Goal: Information Seeking & Learning: Understand process/instructions

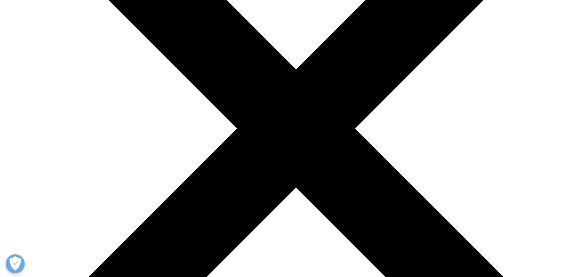
scroll to position [949, 0]
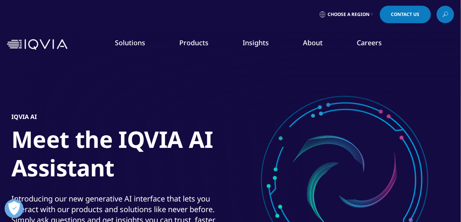
click at [3, 77] on div at bounding box center [230, 171] width 461 height 342
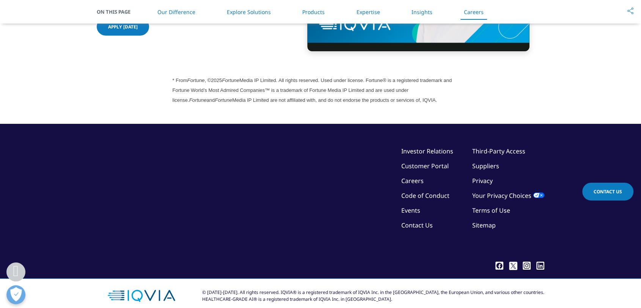
scroll to position [2102, 0]
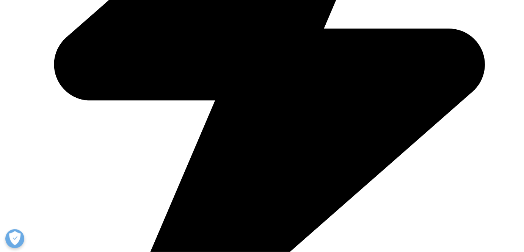
drag, startPoint x: 522, startPoint y: 118, endPoint x: 518, endPoint y: 132, distance: 13.9
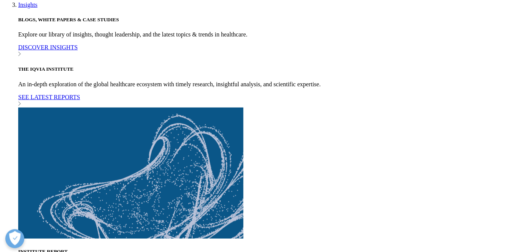
scroll to position [2119, 0]
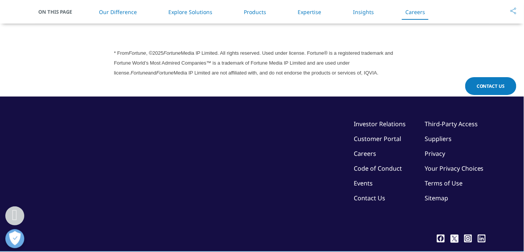
click at [371, 164] on link "Code of Conduct" at bounding box center [378, 168] width 48 height 8
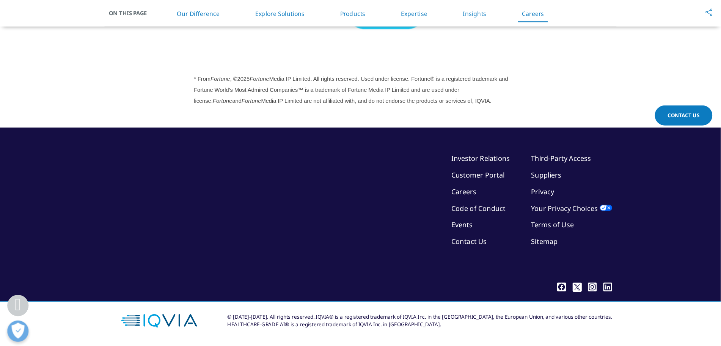
scroll to position [2064, 0]
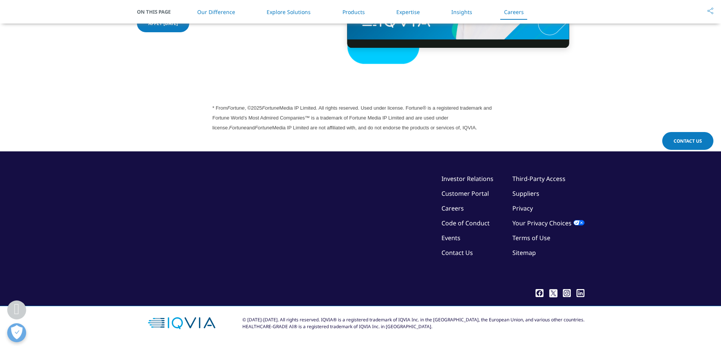
click at [461, 221] on section "©2025 IQVIA Inc, All Rights Reserved. Investor Relations Customer Portal Career…" at bounding box center [360, 248] width 721 height 195
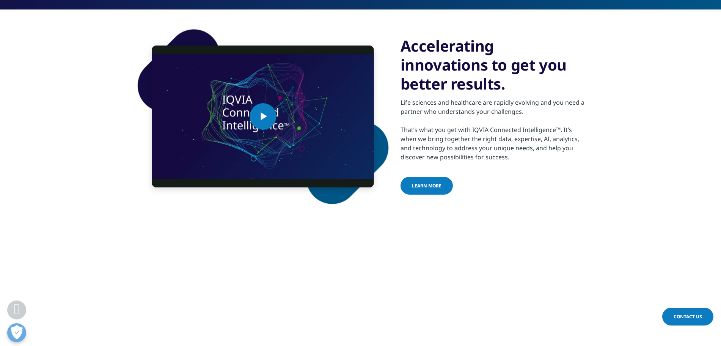
scroll to position [211, 0]
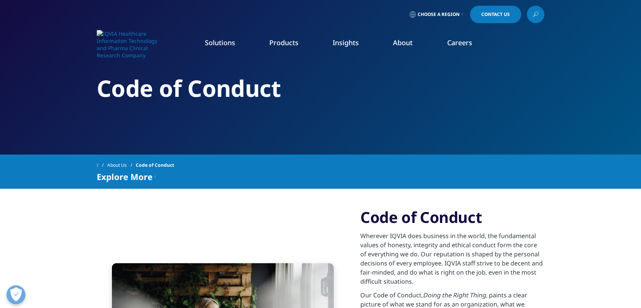
click at [389, 138] on div "Code of Conduct" at bounding box center [321, 77] width 448 height 154
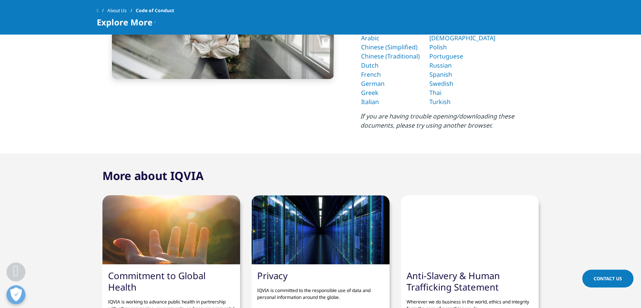
scroll to position [291, 0]
click at [524, 60] on section "Code of Conduct Wherever IQVIA does business in the world, the fundamental valu…" at bounding box center [320, 8] width 641 height 291
drag, startPoint x: 557, startPoint y: 94, endPoint x: 560, endPoint y: 139, distance: 45.7
click at [524, 100] on section "Code of Conduct Wherever IQVIA does business in the world, the fundamental valu…" at bounding box center [320, 8] width 641 height 291
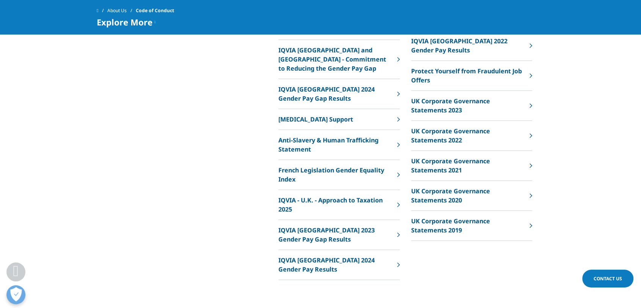
scroll to position [675, 0]
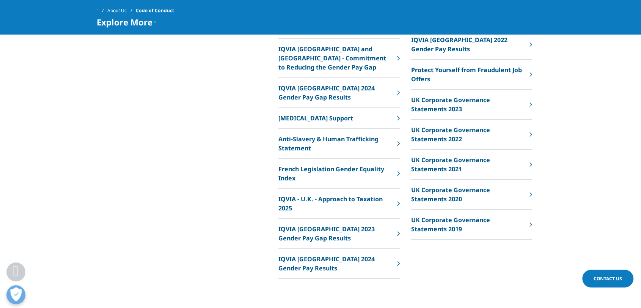
click at [245, 188] on div "Explore More IQVIA in Australia and New Zealands Modern Slavery Statement 2023 …" at bounding box center [321, 149] width 448 height 364
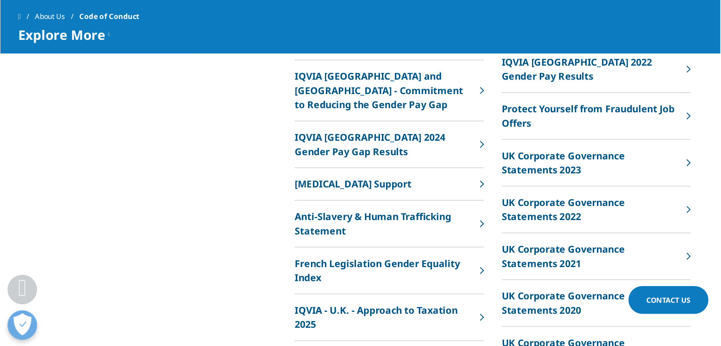
scroll to position [675, 0]
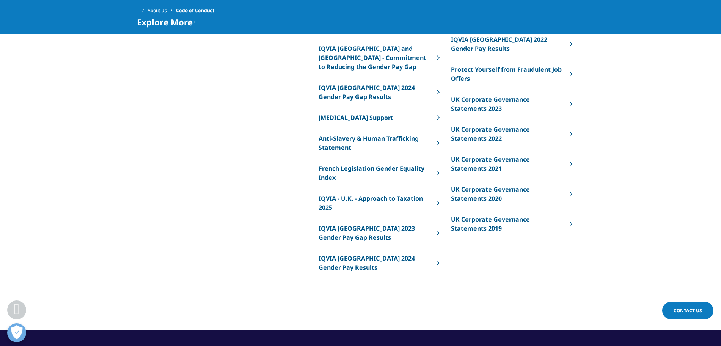
click at [258, 60] on div "Explore More" at bounding box center [212, 145] width 127 height 304
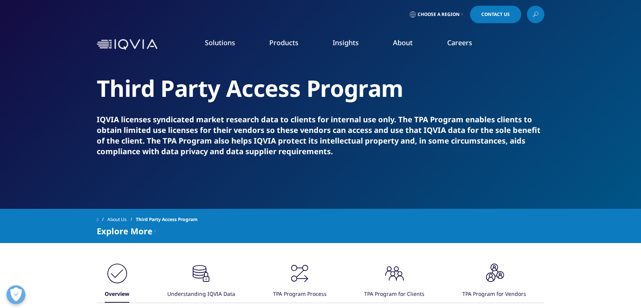
drag, startPoint x: 433, startPoint y: 165, endPoint x: 443, endPoint y: 178, distance: 16.7
click at [433, 167] on div "Third Party Access Program IQVIA licenses syndicated market research data to cl…" at bounding box center [321, 104] width 448 height 209
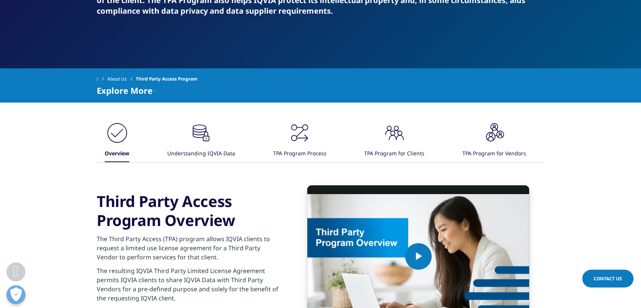
scroll to position [232, 0]
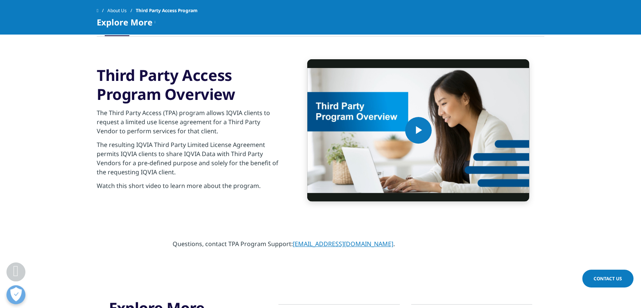
click at [606, 198] on div ".cls-1{fill:#231f20;} Overview .cls-1{fill:#231f20;} Understanding IQVIA Data /" at bounding box center [320, 98] width 641 height 244
click at [627, 177] on div ".cls-1{fill:#231f20;} Overview .cls-1{fill:#231f20;} Understanding IQVIA Data /" at bounding box center [320, 98] width 641 height 244
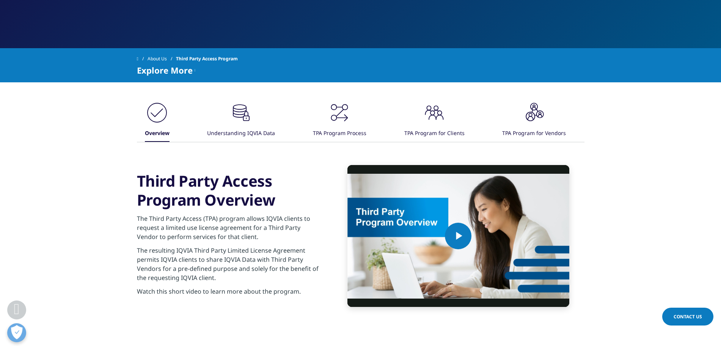
scroll to position [164, 0]
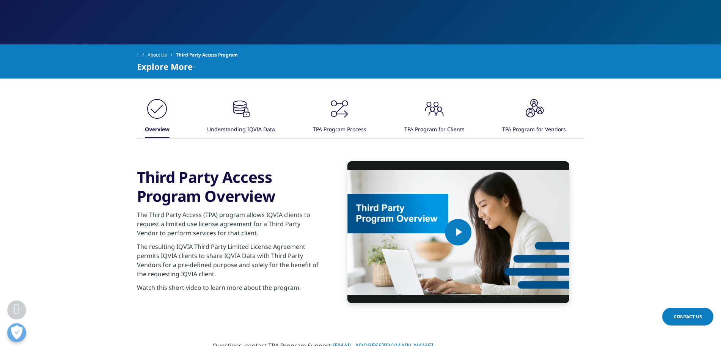
click at [255, 127] on div "Understanding IQVIA Data" at bounding box center [241, 130] width 68 height 16
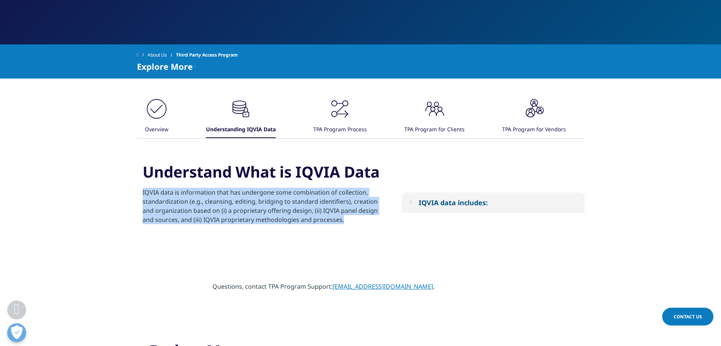
drag, startPoint x: 213, startPoint y: 193, endPoint x: 380, endPoint y: 216, distance: 168.5
click at [380, 216] on div "Understand What is IQVIA Data IQVIA data is information that has undergone some…" at bounding box center [264, 202] width 254 height 83
copy p "IQVIA data is information that has undergone some combination of collection, st…"
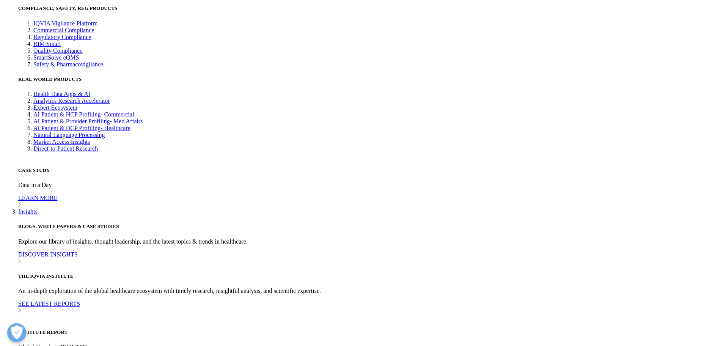
scroll to position [2064, 0]
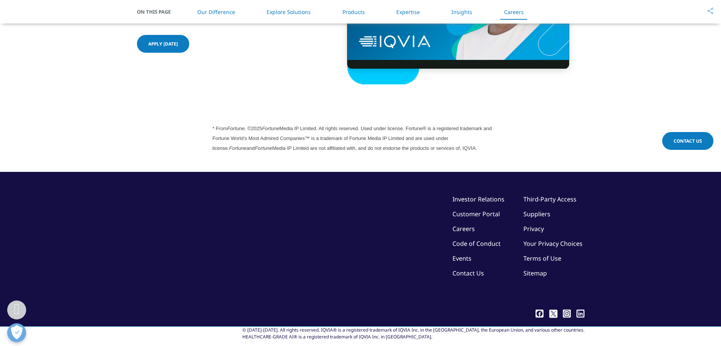
click at [191, 125] on section "* From Fortune , ©2025 Fortune Media IP Limited. All rights reserved. Used unde…" at bounding box center [360, 138] width 721 height 68
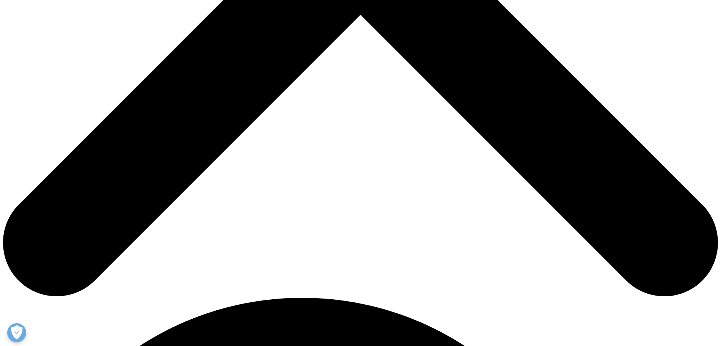
scroll to position [620, 0]
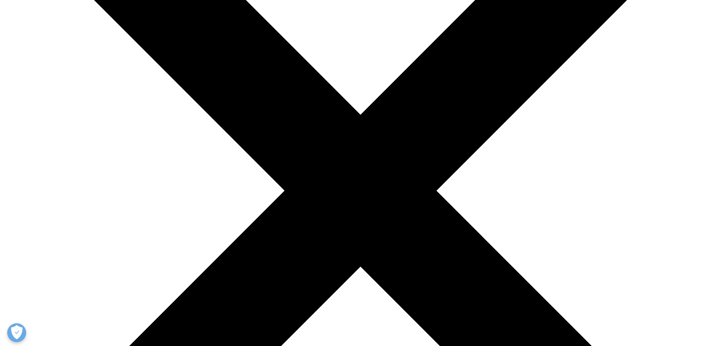
scroll to position [190, 0]
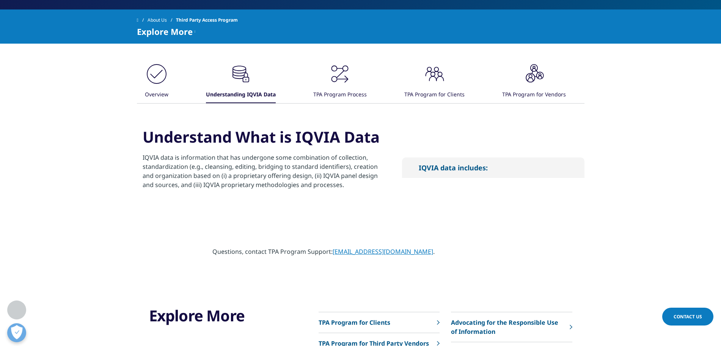
scroll to position [183, 0]
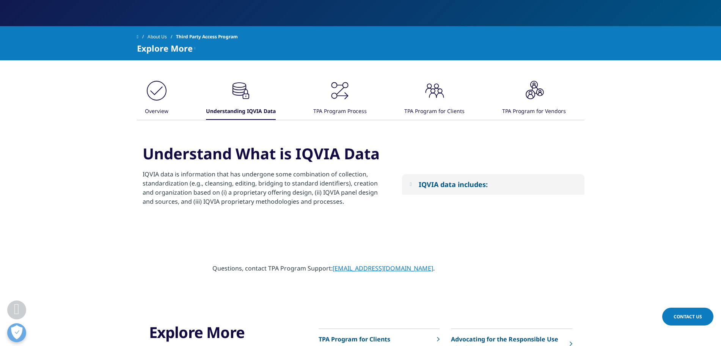
click at [341, 108] on div "TPA Program Process" at bounding box center [340, 112] width 54 height 16
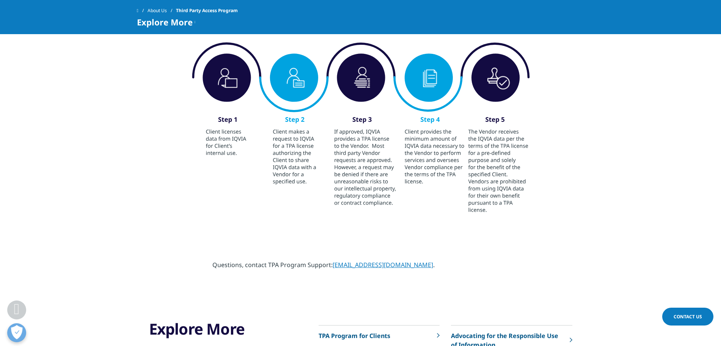
scroll to position [230, 0]
